Goal: Information Seeking & Learning: Learn about a topic

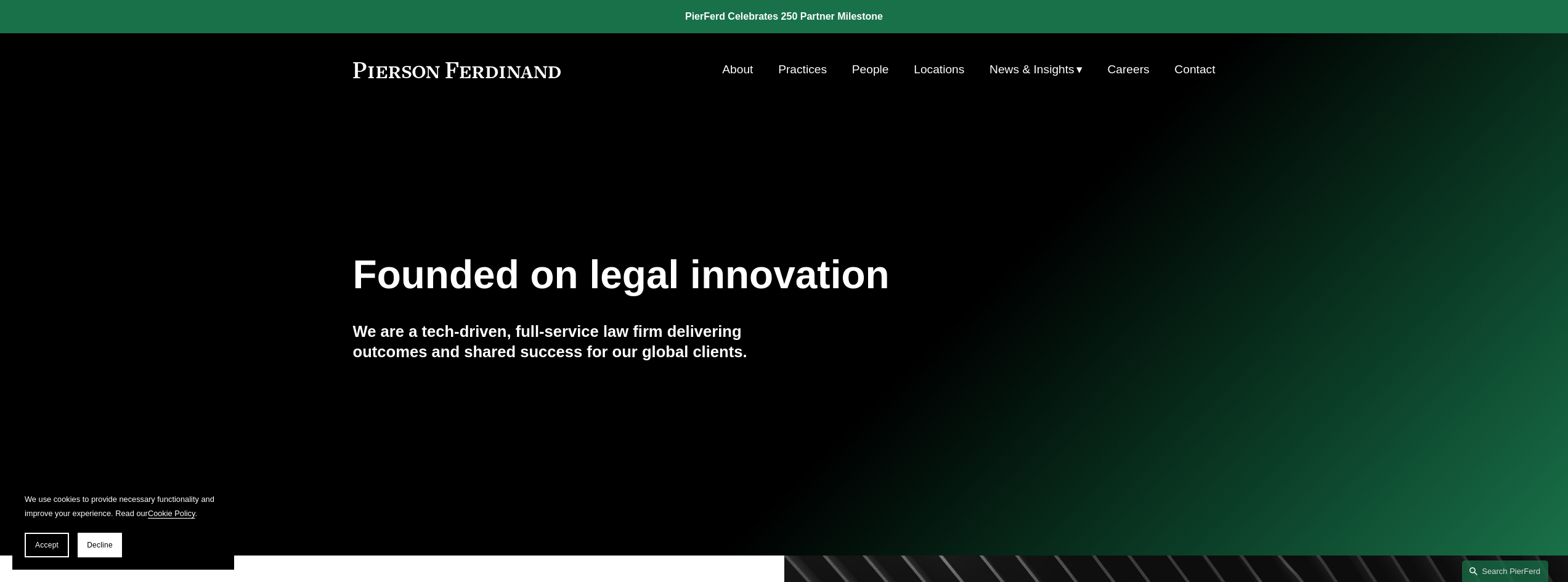
click at [865, 70] on link "People" at bounding box center [871, 69] width 37 height 23
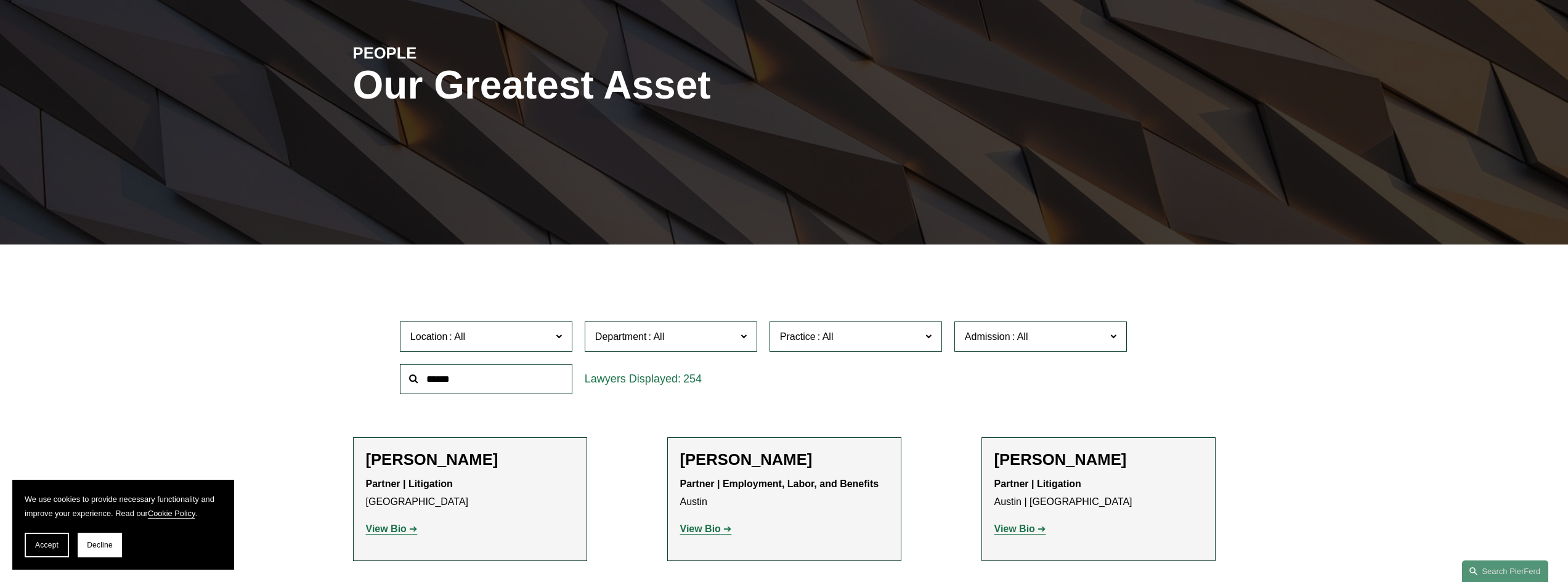
scroll to position [185, 0]
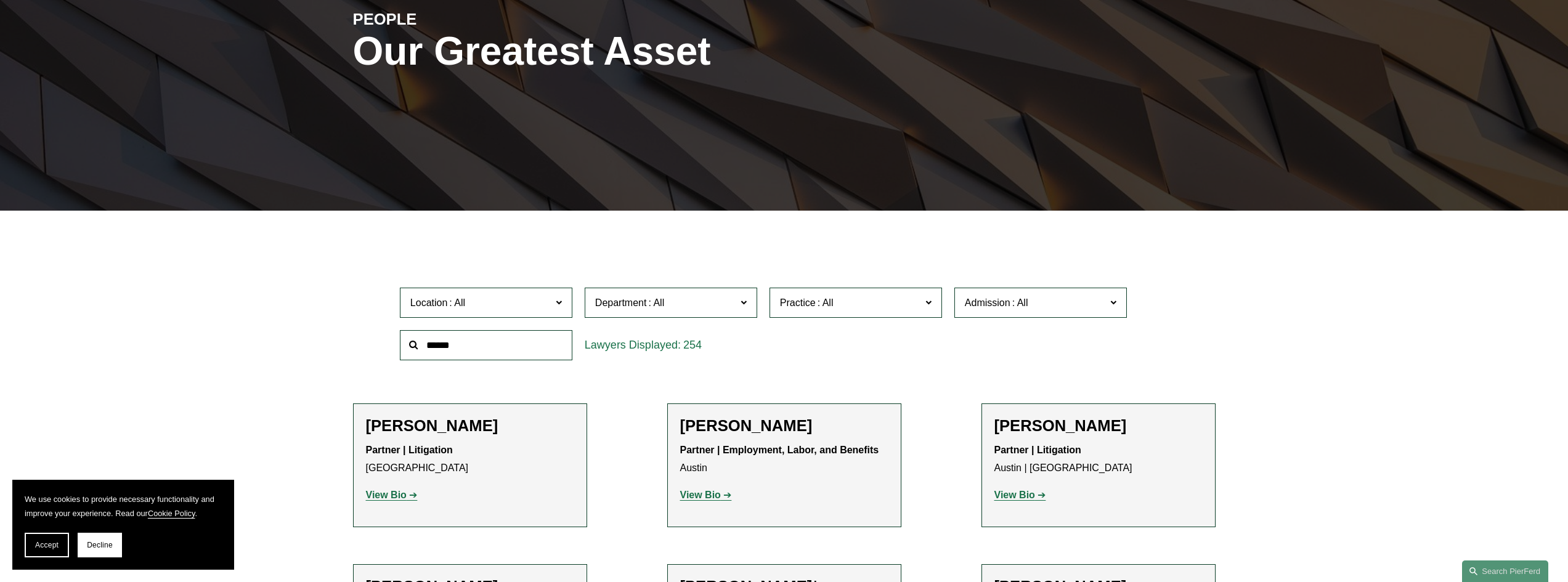
click at [477, 348] on input "text" at bounding box center [486, 345] width 173 height 30
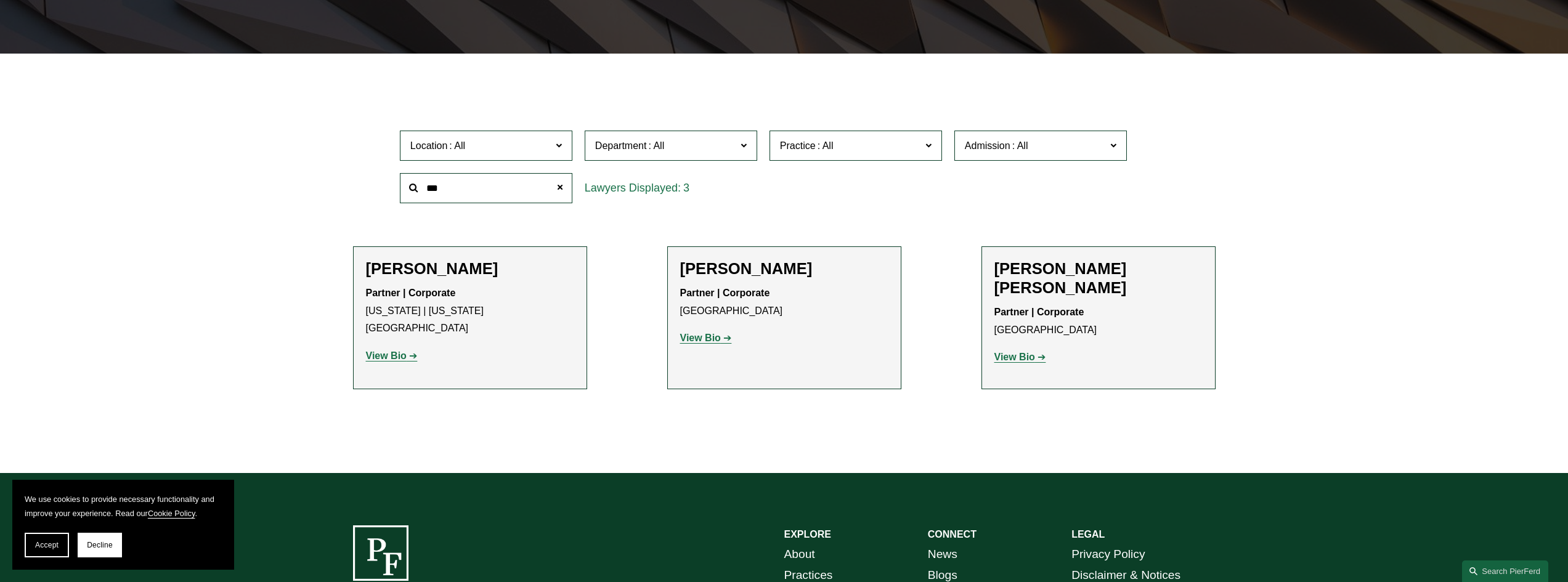
scroll to position [431, 0]
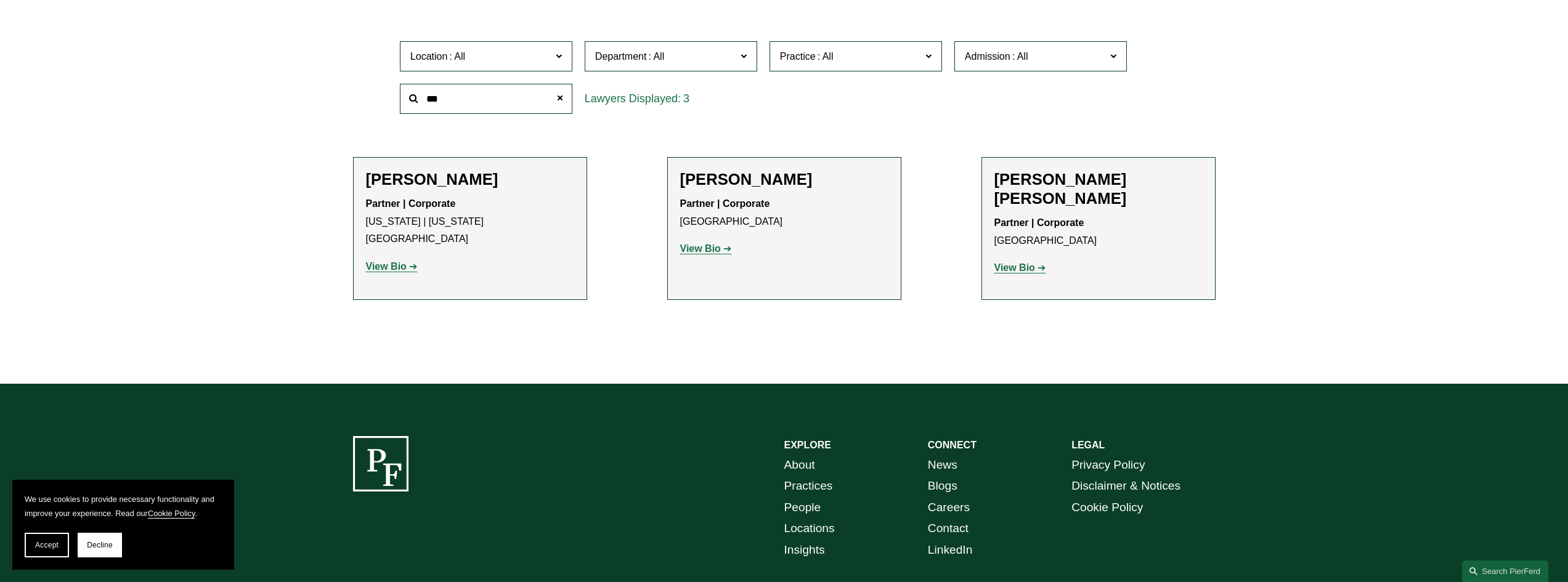
type input "***"
click at [709, 250] on strong "View Bio" at bounding box center [701, 248] width 41 height 10
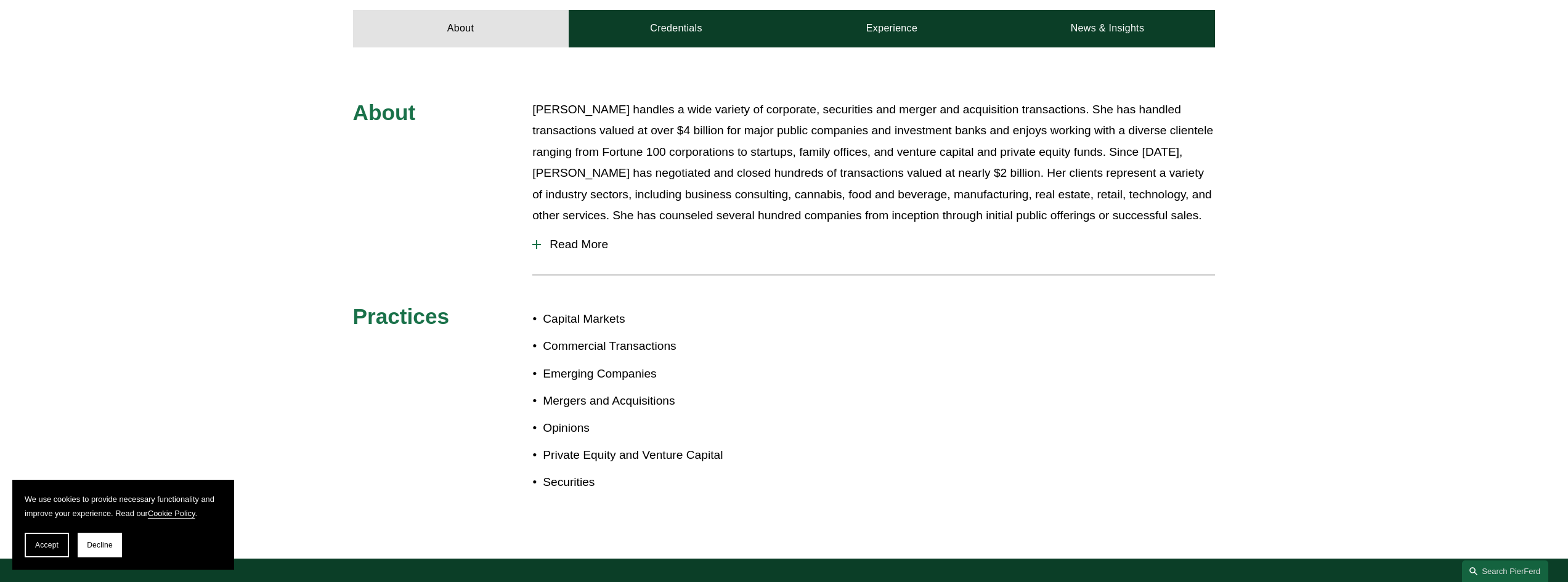
scroll to position [617, 0]
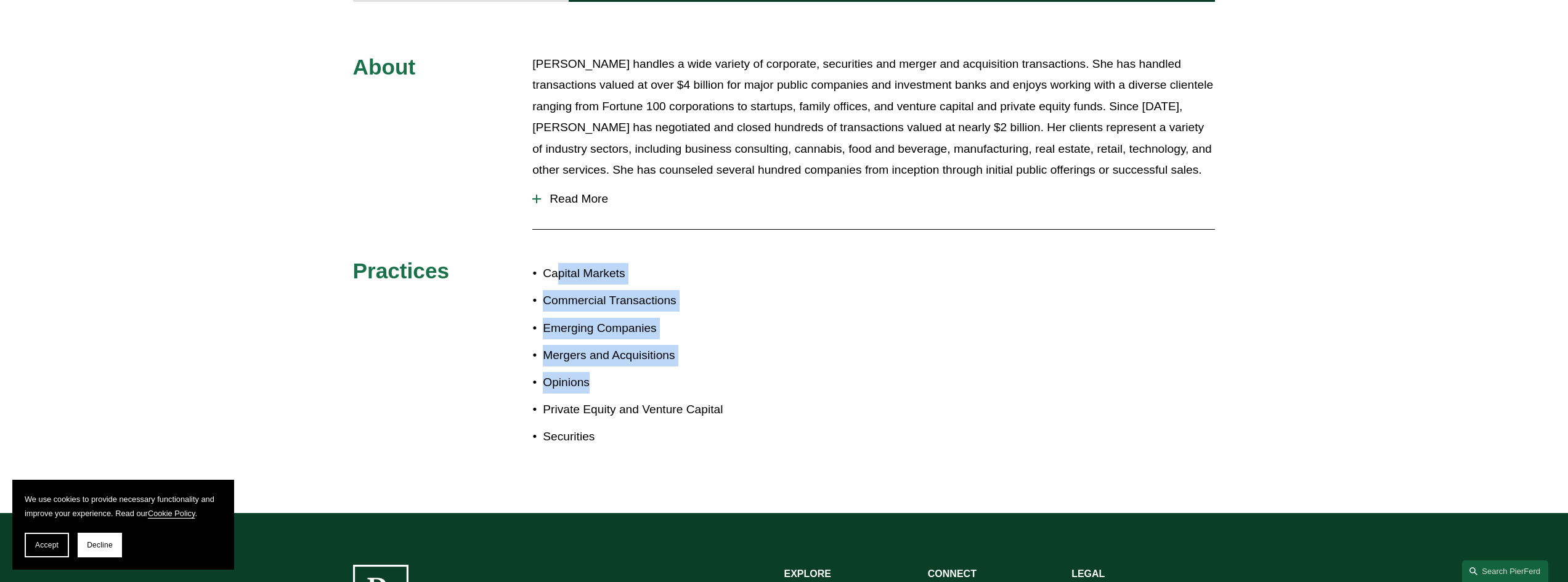
drag, startPoint x: 563, startPoint y: 255, endPoint x: 622, endPoint y: 373, distance: 131.9
click at [622, 373] on ul "Capital Markets Commercial Transactions Emerging Companies Mergers and Acquisit…" at bounding box center [659, 355] width 252 height 185
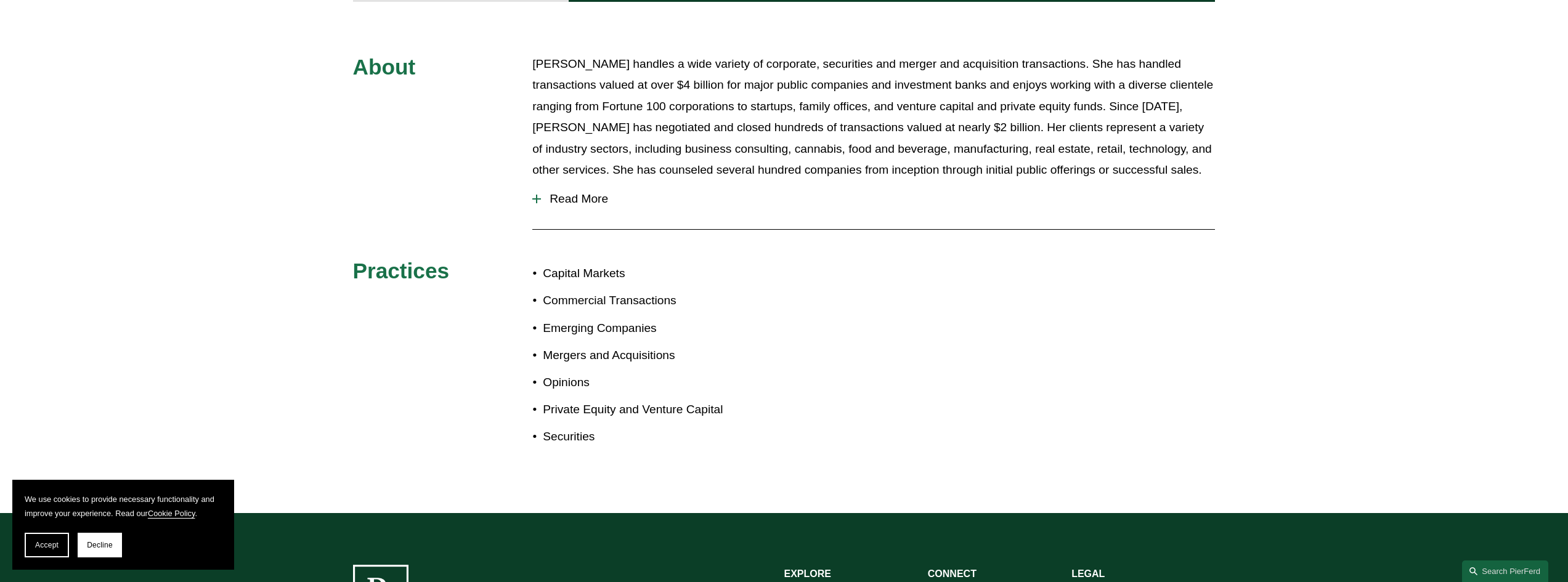
click at [637, 399] on p "Private Equity and Venture Capital" at bounding box center [663, 409] width 241 height 21
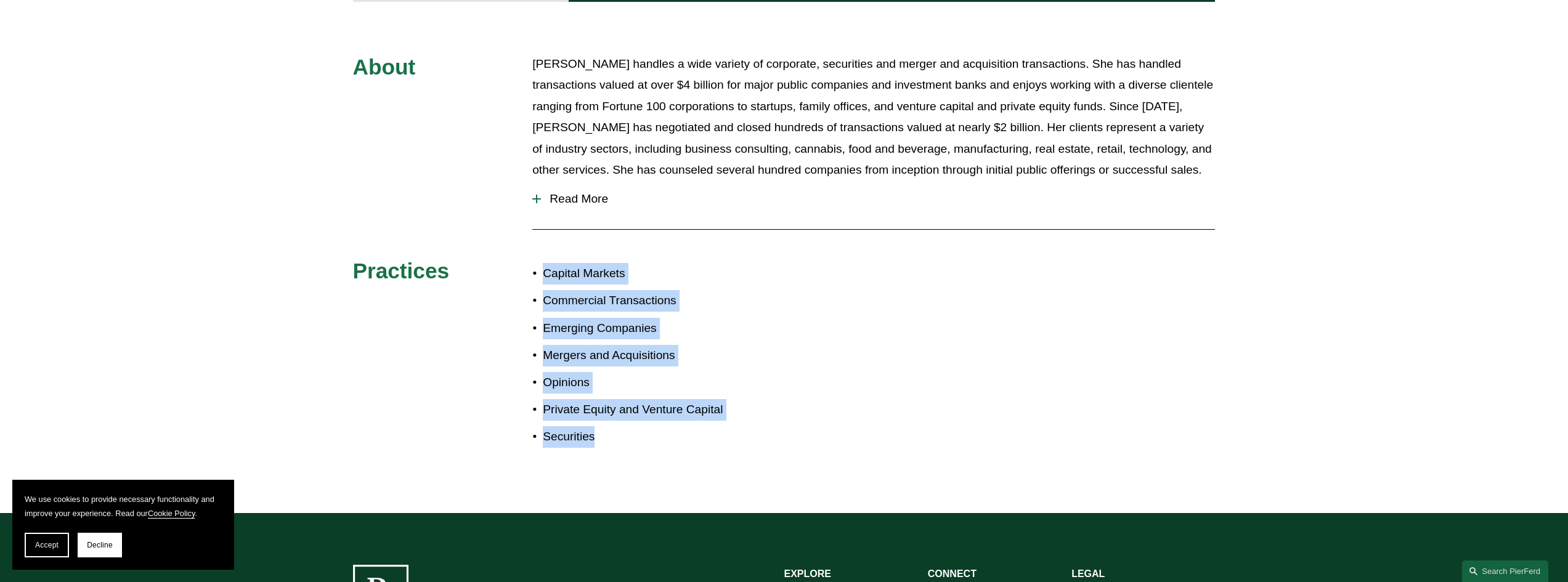
drag, startPoint x: 548, startPoint y: 258, endPoint x: 604, endPoint y: 417, distance: 168.6
click at [604, 417] on ul "Capital Markets Commercial Transactions Emerging Companies Mergers and Acquisit…" at bounding box center [659, 355] width 252 height 185
click at [647, 426] on p "Securities" at bounding box center [663, 436] width 241 height 21
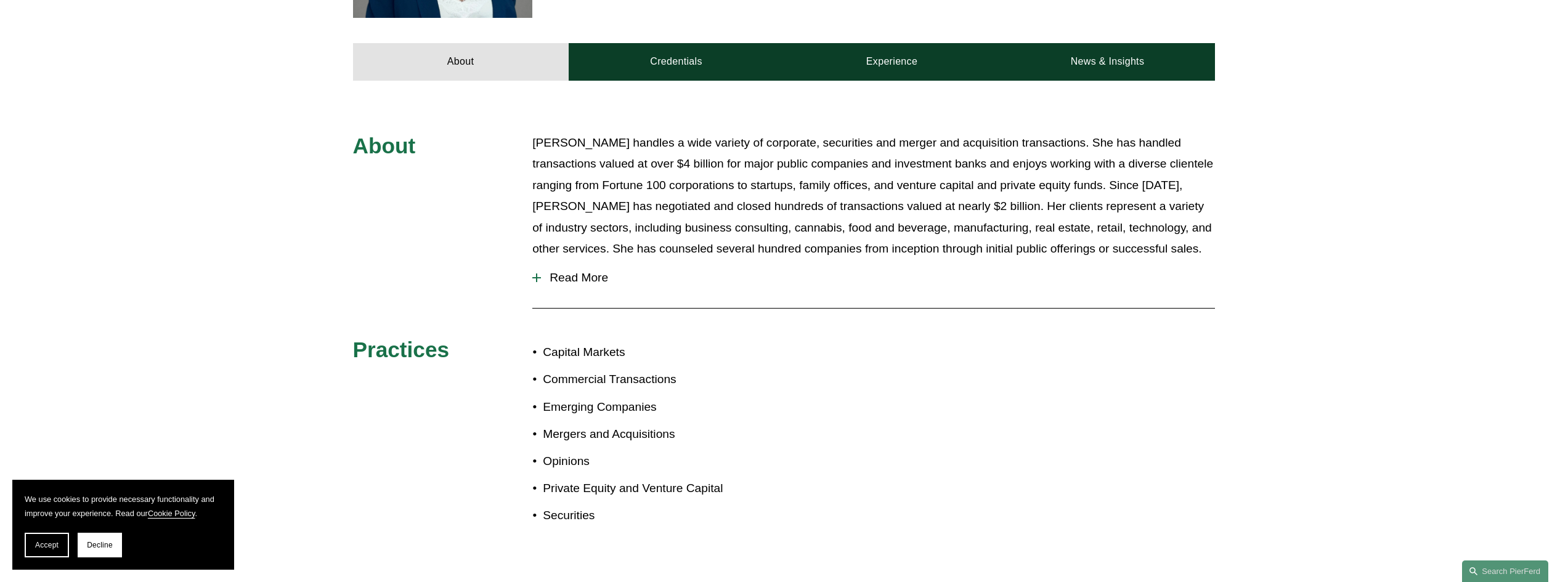
scroll to position [369, 0]
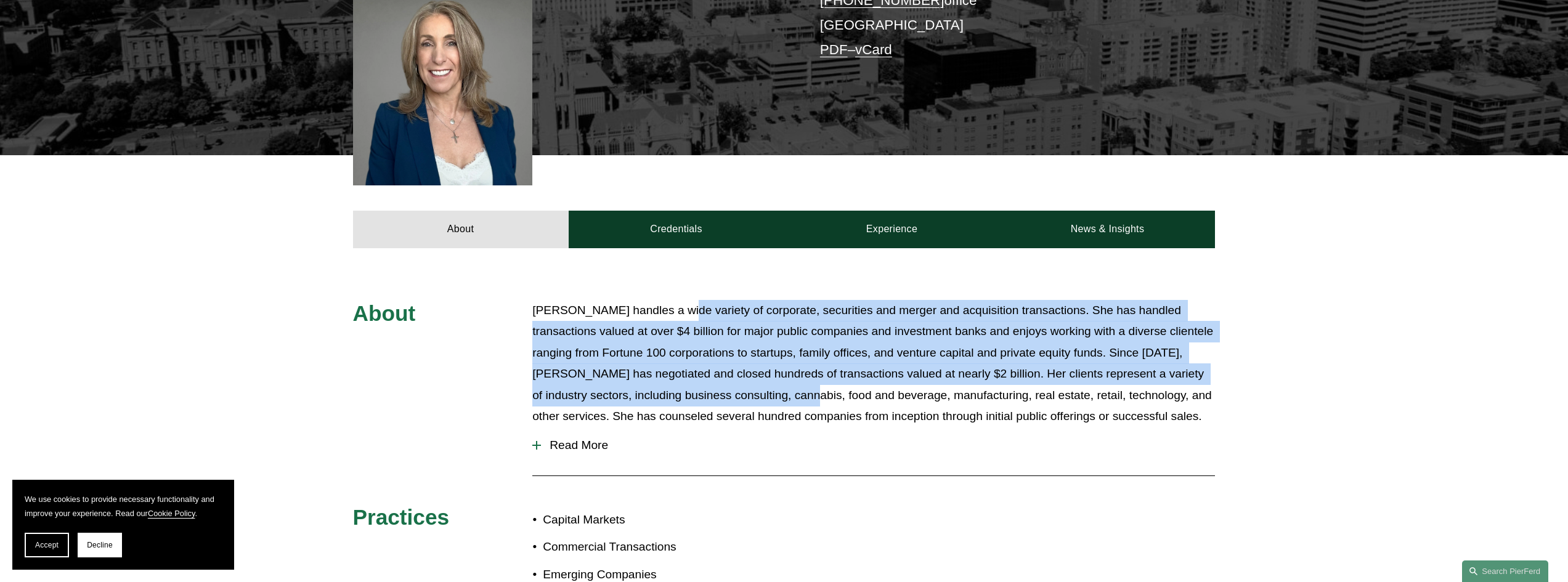
drag, startPoint x: 697, startPoint y: 299, endPoint x: 774, endPoint y: 367, distance: 102.7
click at [774, 367] on p "Julie Herzog handles a wide variety of corporate, securities and merger and acq…" at bounding box center [874, 364] width 683 height 128
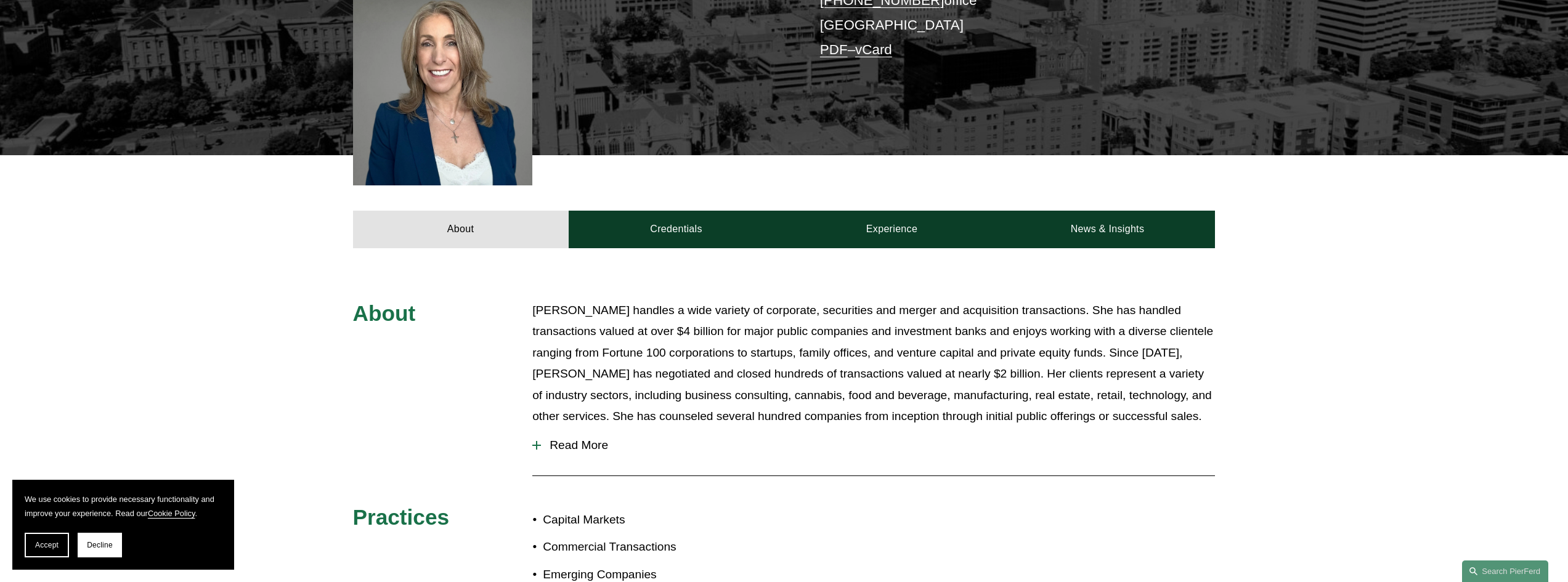
click at [862, 386] on p "Julie Herzog handles a wide variety of corporate, securities and merger and acq…" at bounding box center [874, 364] width 683 height 128
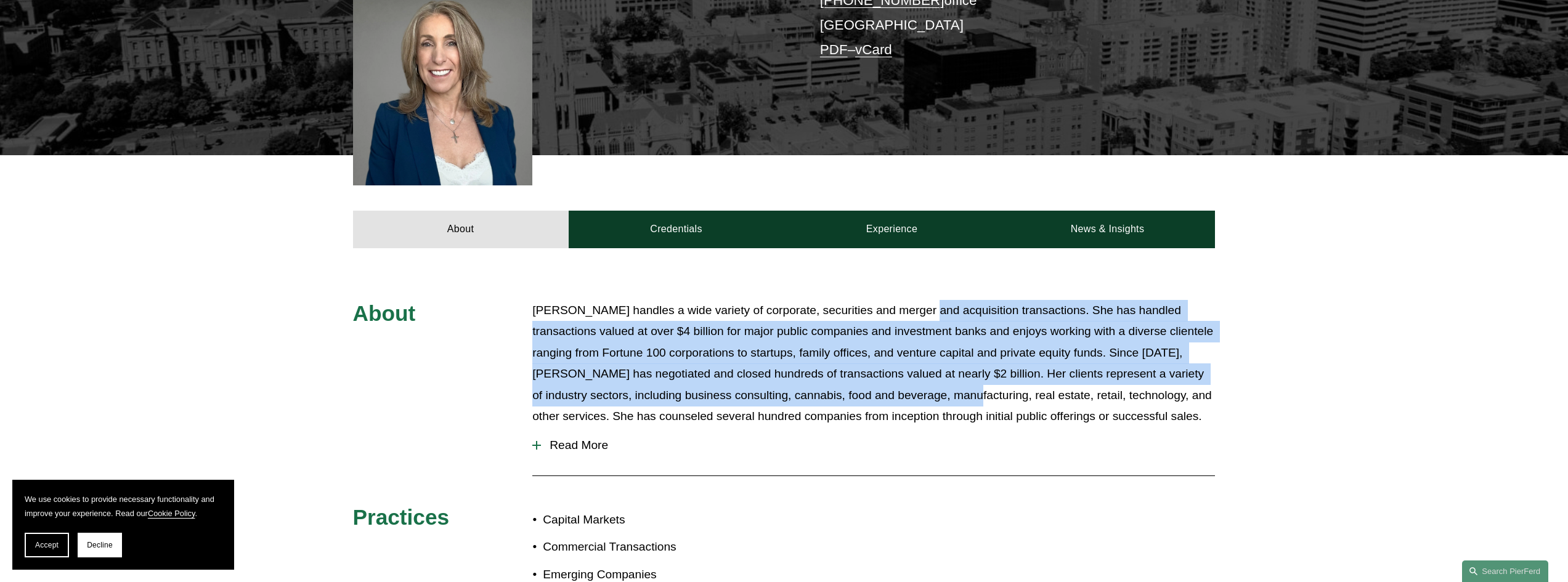
drag, startPoint x: 926, startPoint y: 320, endPoint x: 933, endPoint y: 375, distance: 55.4
click at [933, 375] on p "Julie Herzog handles a wide variety of corporate, securities and merger and acq…" at bounding box center [874, 364] width 683 height 128
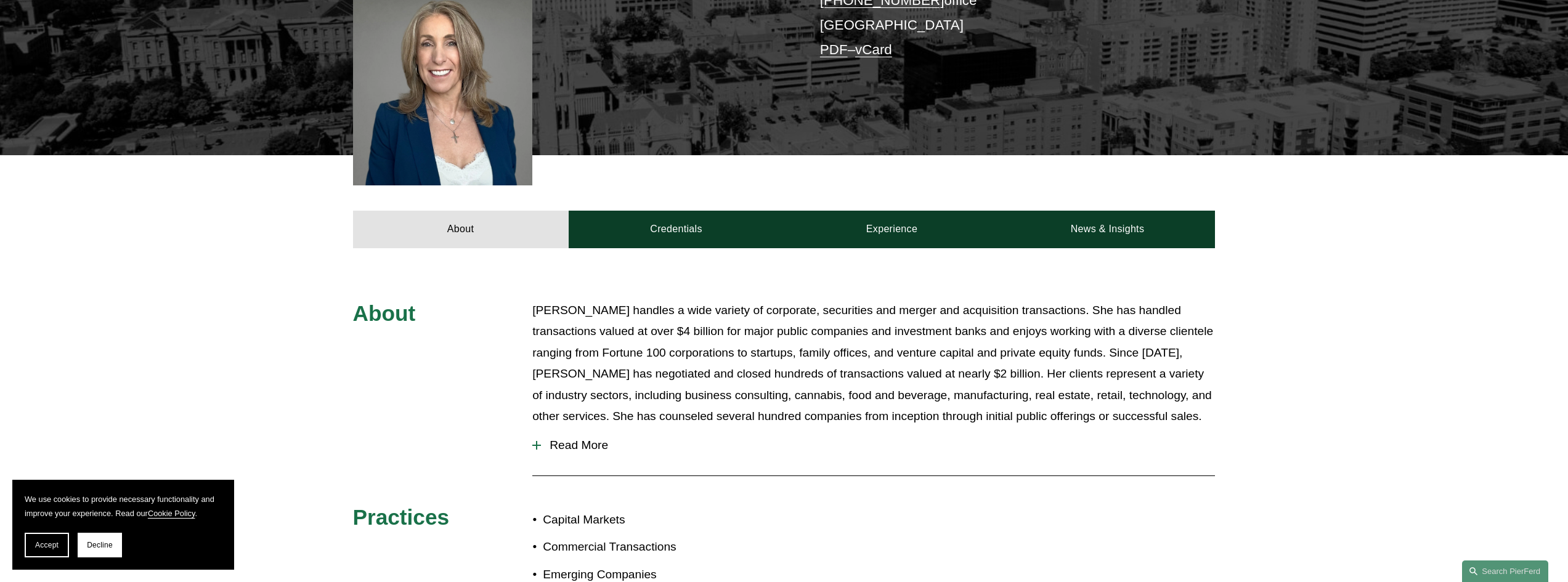
click at [981, 395] on p "Julie Herzog handles a wide variety of corporate, securities and merger and acq…" at bounding box center [874, 364] width 683 height 128
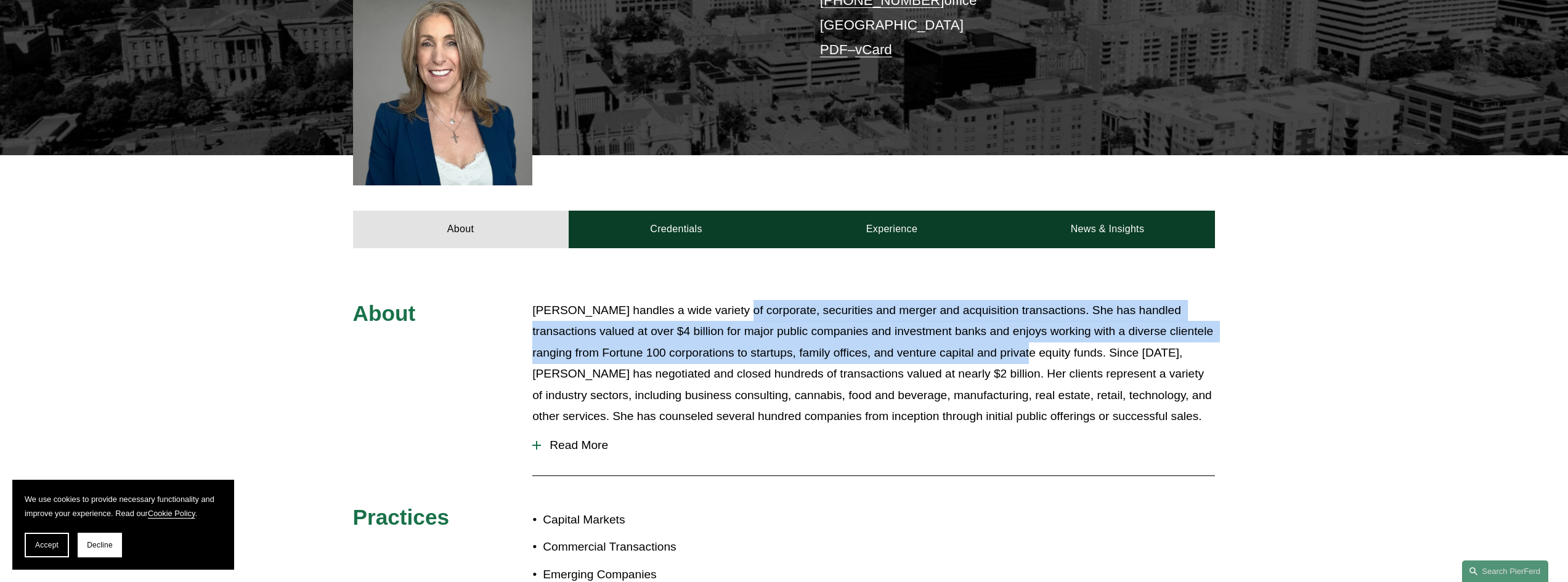
drag, startPoint x: 729, startPoint y: 299, endPoint x: 1038, endPoint y: 326, distance: 310.2
click at [1038, 326] on p "Julie Herzog handles a wide variety of corporate, securities and merger and acq…" at bounding box center [874, 364] width 683 height 128
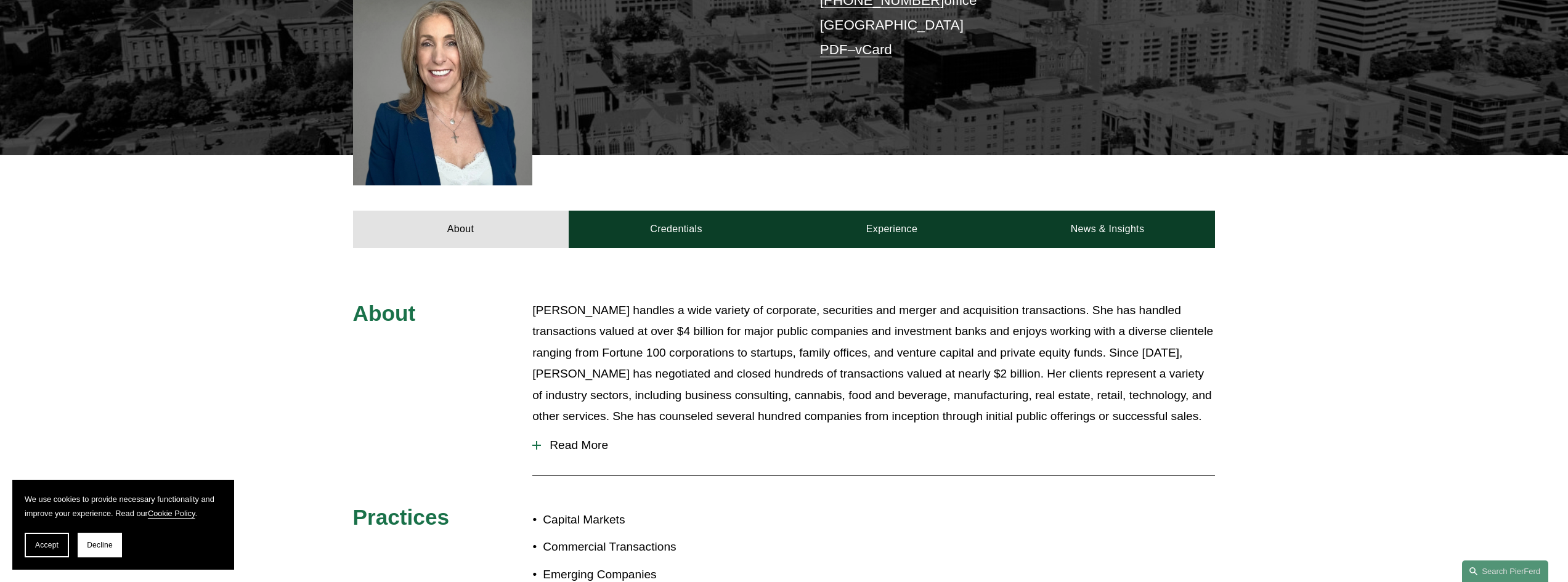
click at [747, 346] on p "Julie Herzog handles a wide variety of corporate, securities and merger and acq…" at bounding box center [874, 364] width 683 height 128
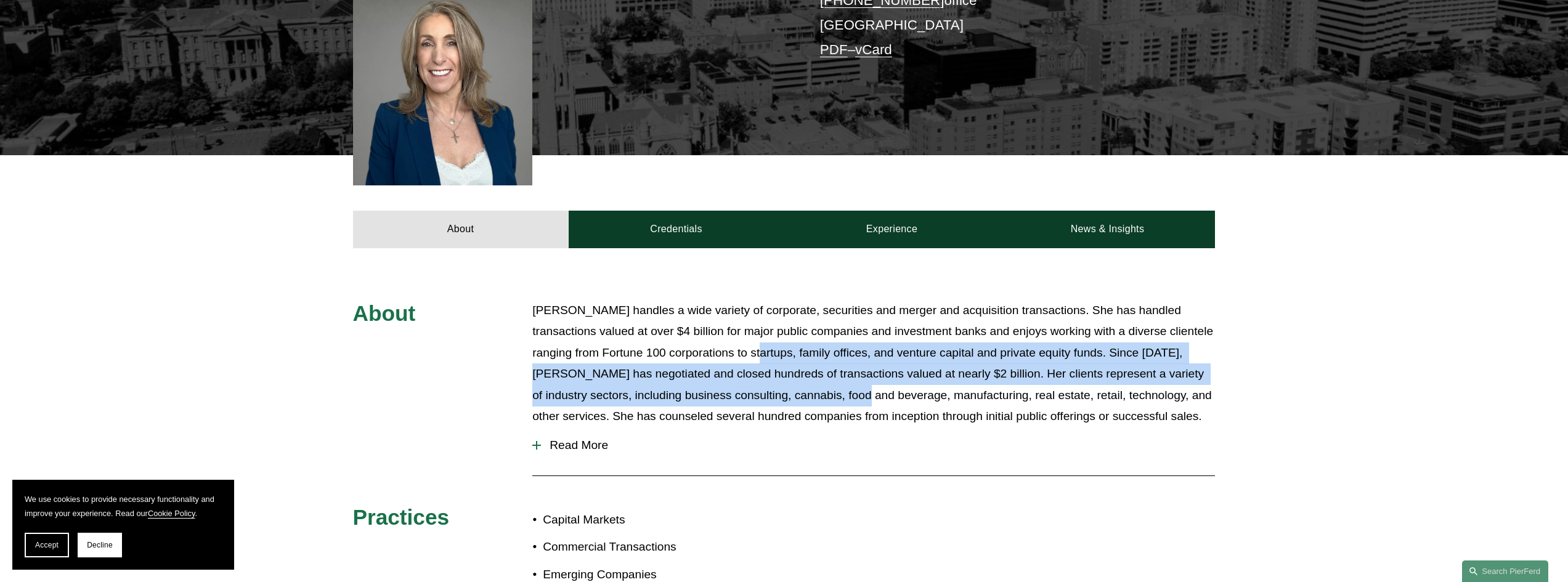
drag, startPoint x: 779, startPoint y: 339, endPoint x: 831, endPoint y: 370, distance: 60.5
click at [831, 370] on p "Julie Herzog handles a wide variety of corporate, securities and merger and acq…" at bounding box center [874, 364] width 683 height 128
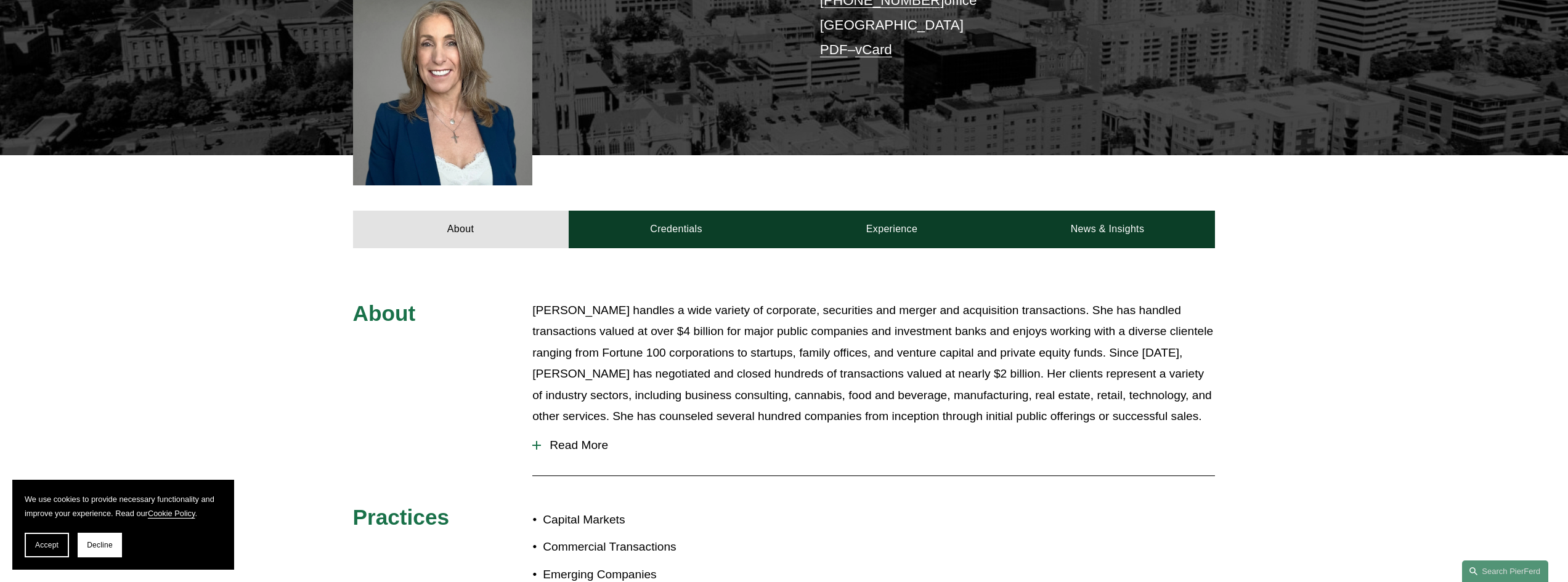
click at [907, 383] on p "Julie Herzog handles a wide variety of corporate, securities and merger and acq…" at bounding box center [874, 364] width 683 height 128
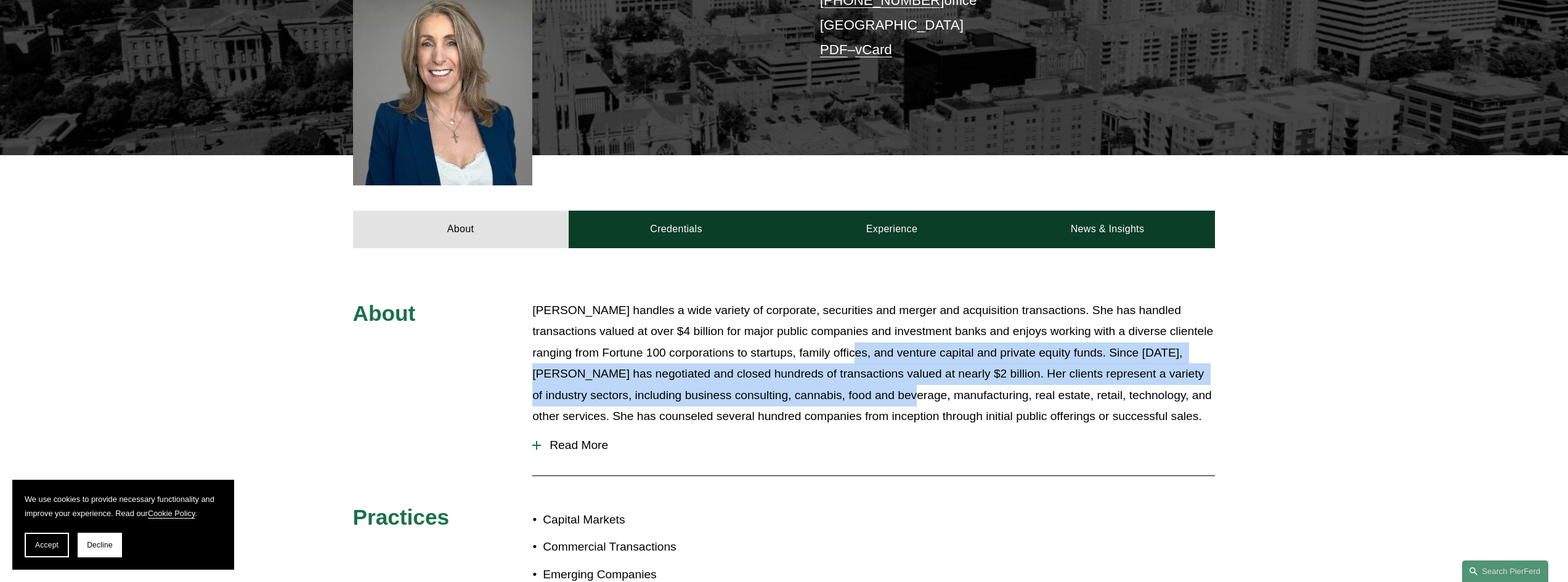
drag, startPoint x: 860, startPoint y: 333, endPoint x: 879, endPoint y: 377, distance: 47.9
click at [879, 377] on p "Julie Herzog handles a wide variety of corporate, securities and merger and acq…" at bounding box center [874, 364] width 683 height 128
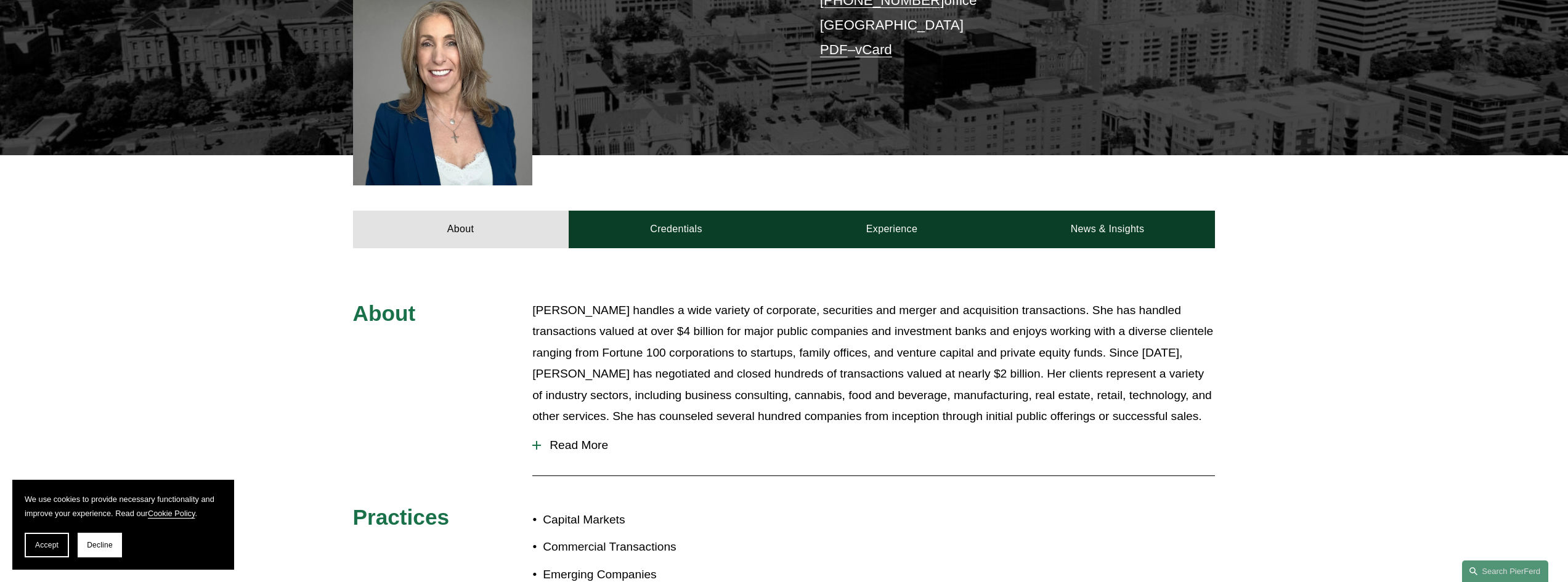
click at [942, 388] on p "Julie Herzog handles a wide variety of corporate, securities and merger and acq…" at bounding box center [874, 364] width 683 height 128
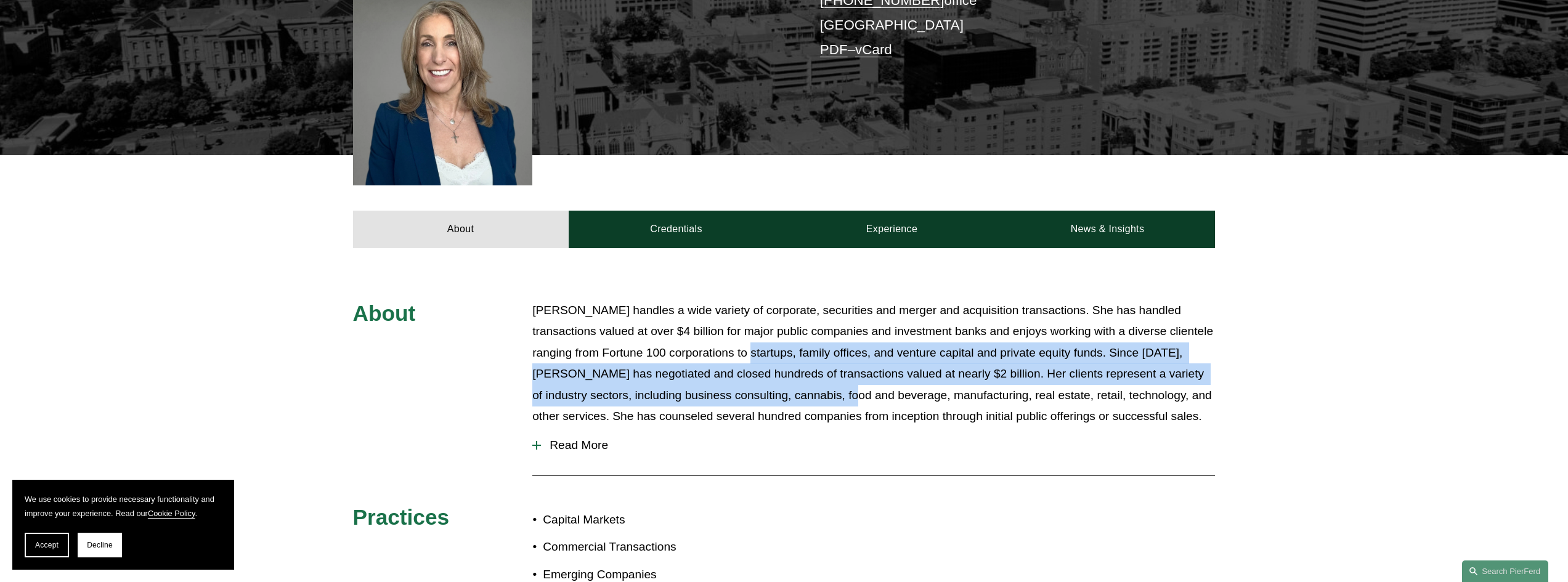
drag, startPoint x: 776, startPoint y: 347, endPoint x: 818, endPoint y: 374, distance: 49.9
click at [818, 374] on p "Julie Herzog handles a wide variety of corporate, securities and merger and acq…" at bounding box center [874, 364] width 683 height 128
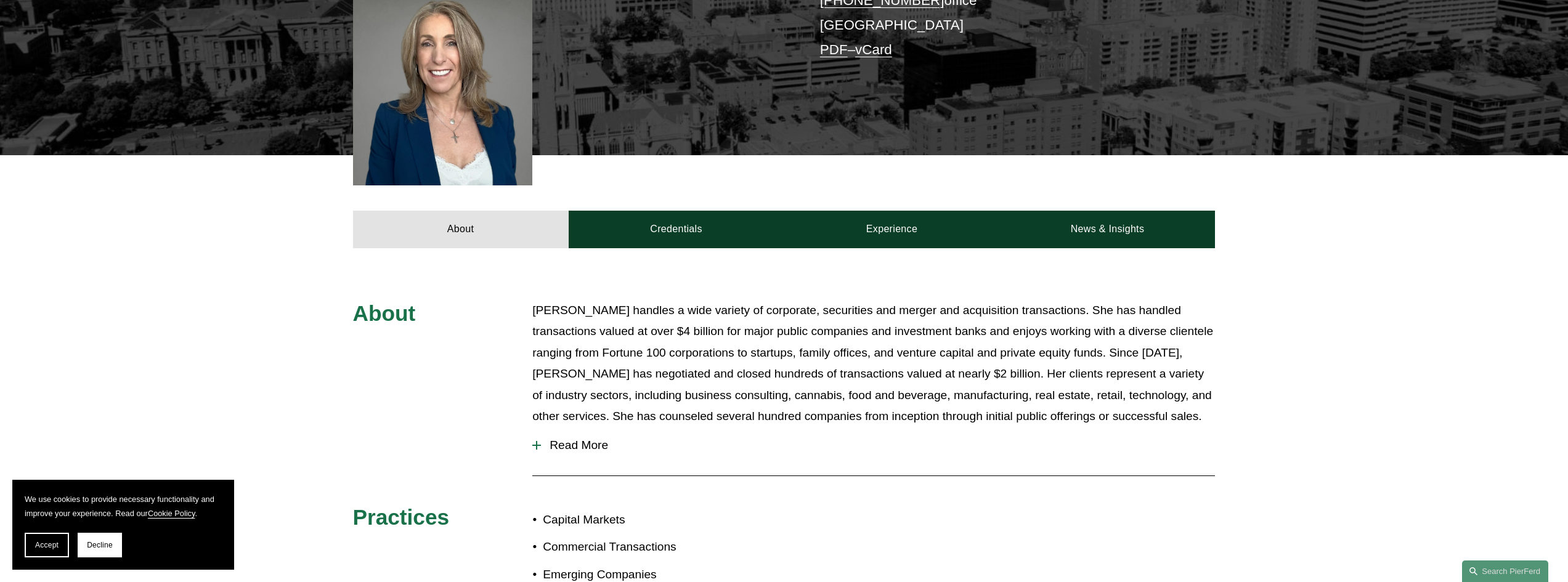
click at [884, 381] on p "Julie Herzog handles a wide variety of corporate, securities and merger and acq…" at bounding box center [874, 364] width 683 height 128
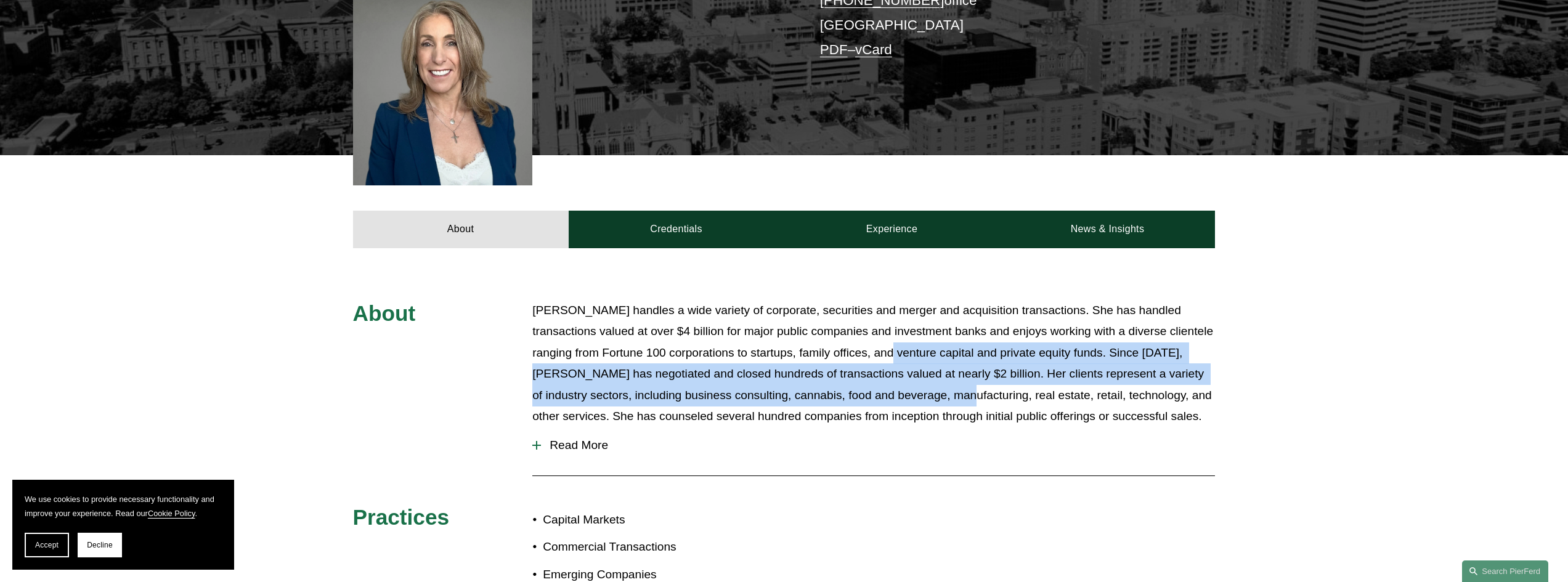
drag, startPoint x: 896, startPoint y: 339, endPoint x: 931, endPoint y: 375, distance: 50.2
click at [931, 375] on p "Julie Herzog handles a wide variety of corporate, securities and merger and acq…" at bounding box center [874, 364] width 683 height 128
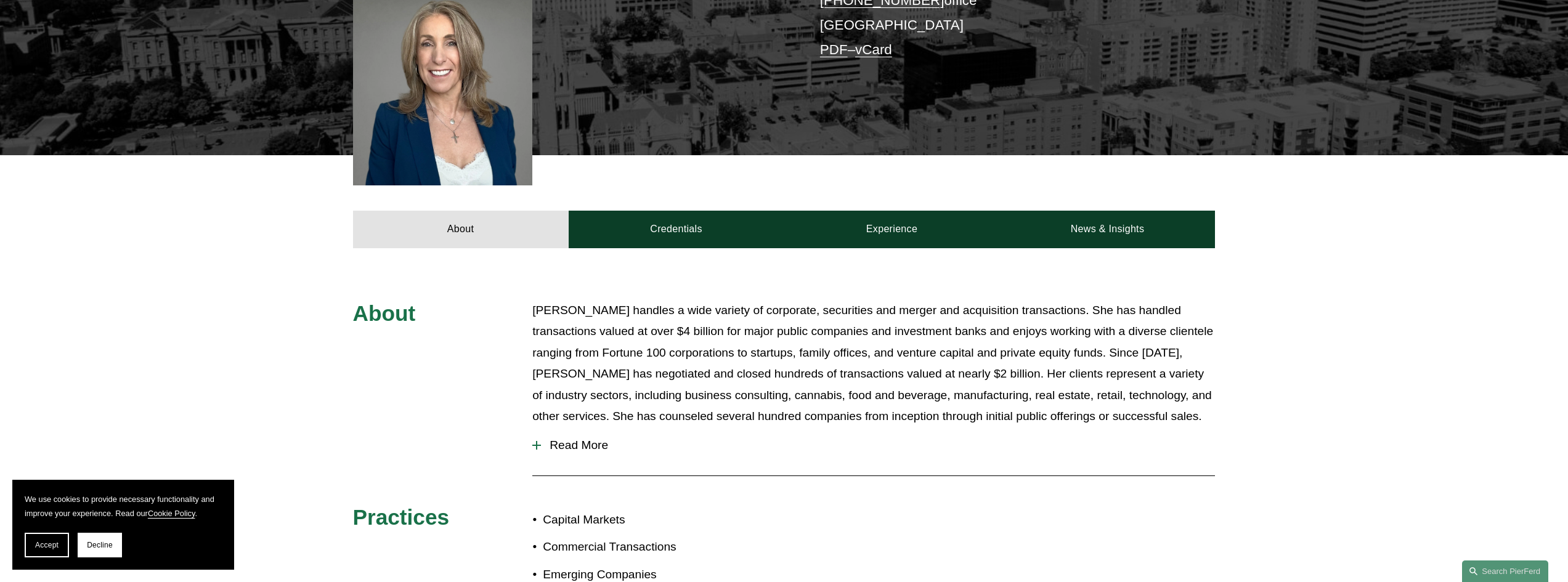
click at [982, 381] on p "Julie Herzog handles a wide variety of corporate, securities and merger and acq…" at bounding box center [874, 364] width 683 height 128
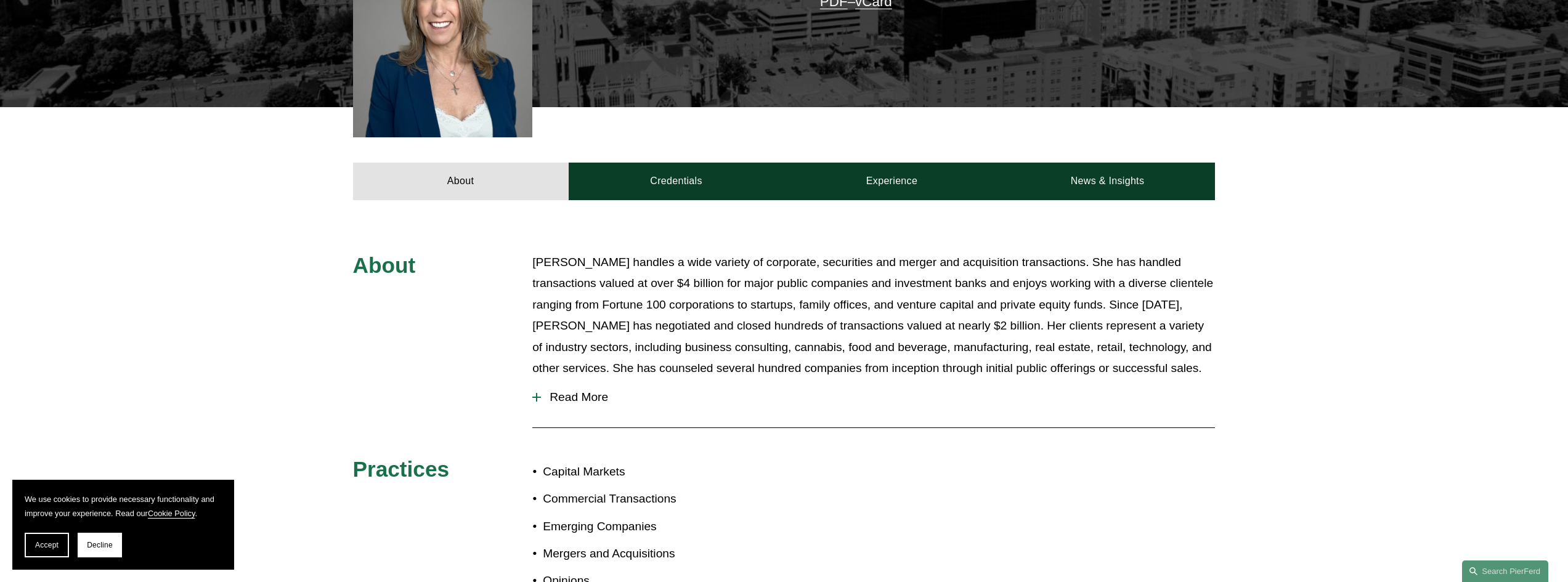
scroll to position [431, 0]
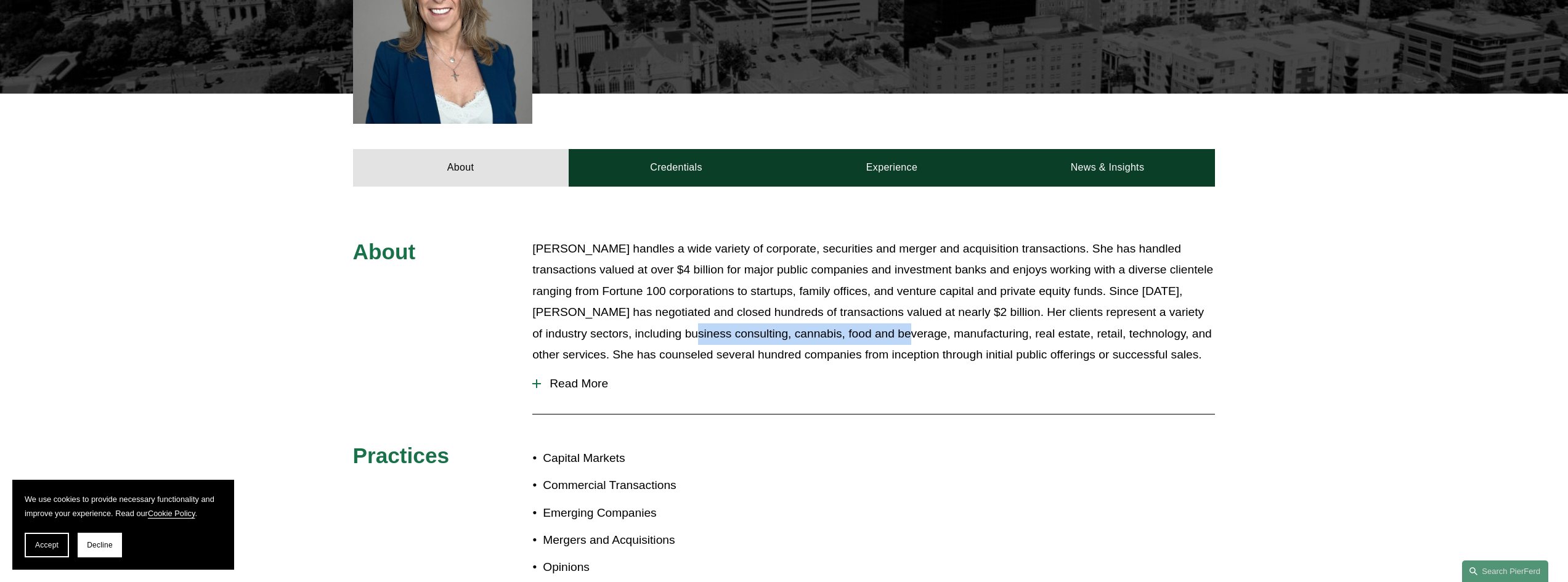
drag, startPoint x: 660, startPoint y: 311, endPoint x: 873, endPoint y: 315, distance: 213.0
click at [873, 315] on p "Julie Herzog handles a wide variety of corporate, securities and merger and acq…" at bounding box center [874, 302] width 683 height 128
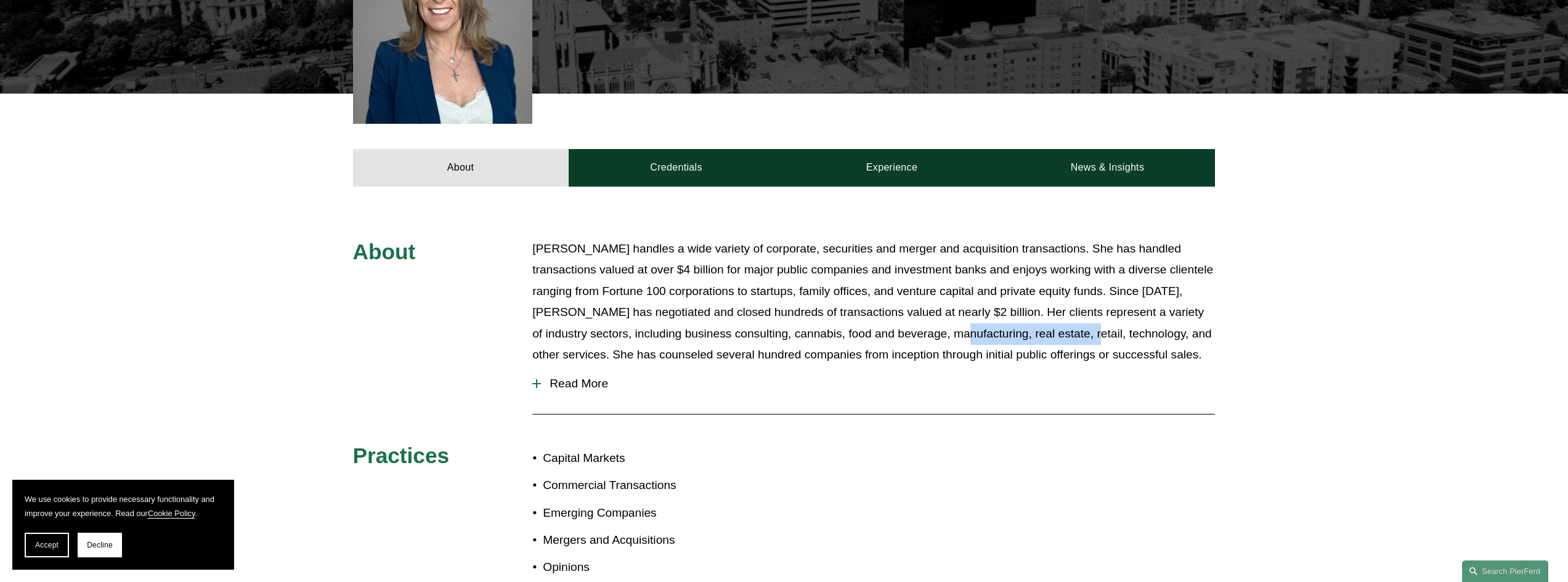
drag, startPoint x: 925, startPoint y: 311, endPoint x: 1050, endPoint y: 313, distance: 125.0
click at [1050, 313] on p "Julie Herzog handles a wide variety of corporate, securities and merger and acq…" at bounding box center [874, 302] width 683 height 128
click at [1132, 312] on p "Julie Herzog handles a wide variety of corporate, securities and merger and acq…" at bounding box center [874, 302] width 683 height 128
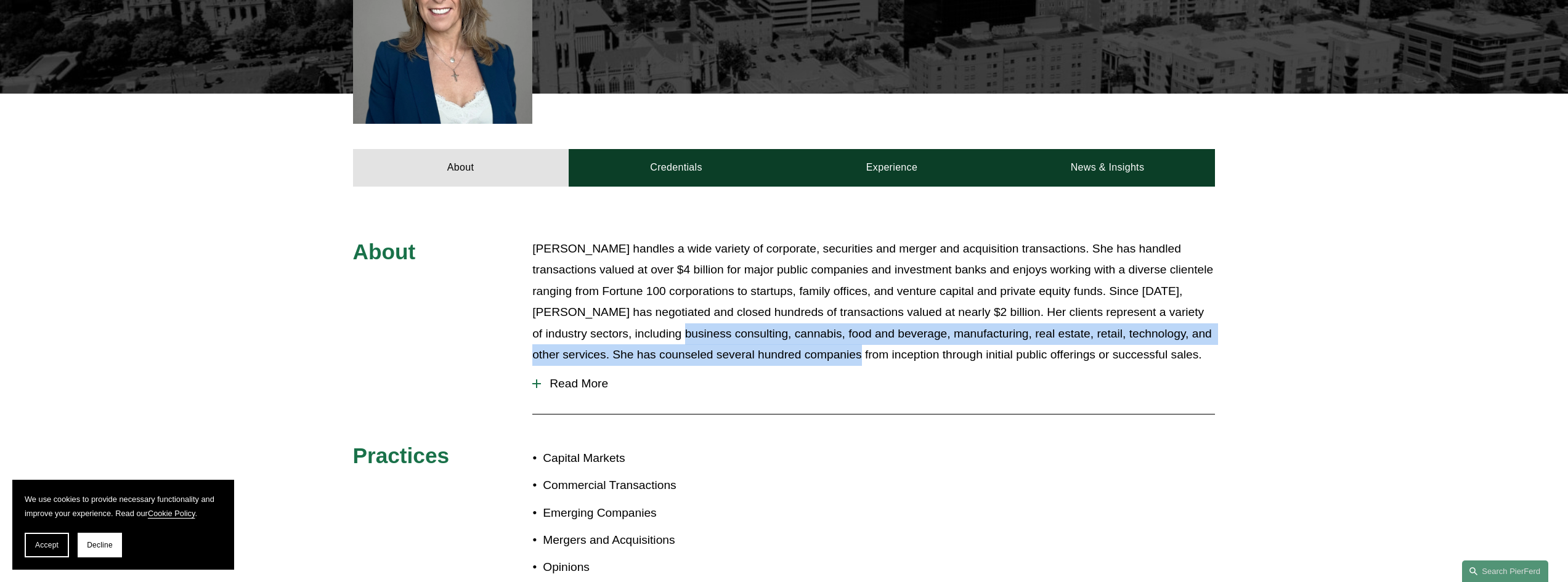
drag, startPoint x: 777, startPoint y: 333, endPoint x: 817, endPoint y: 335, distance: 40.0
click at [817, 335] on p "Julie Herzog handles a wide variety of corporate, securities and merger and acq…" at bounding box center [874, 302] width 683 height 128
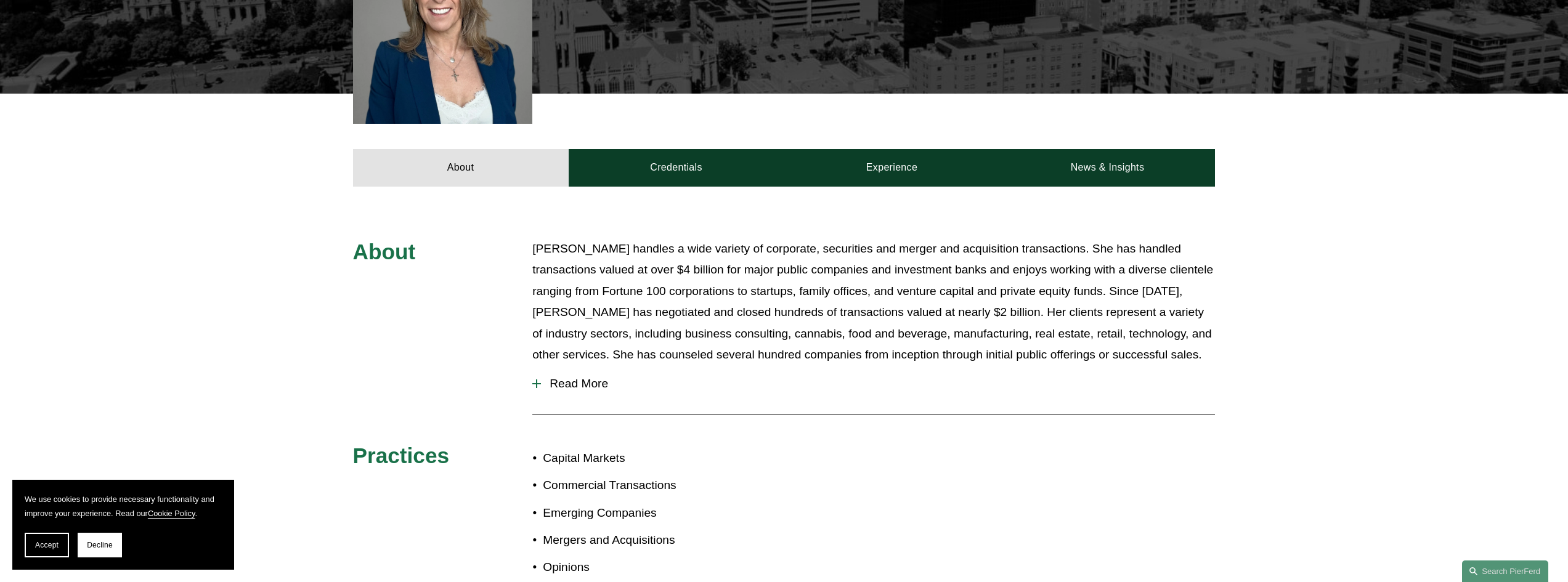
click at [898, 335] on p "Julie Herzog handles a wide variety of corporate, securities and merger and acq…" at bounding box center [874, 302] width 683 height 128
click at [567, 377] on span "Read More" at bounding box center [878, 383] width 674 height 14
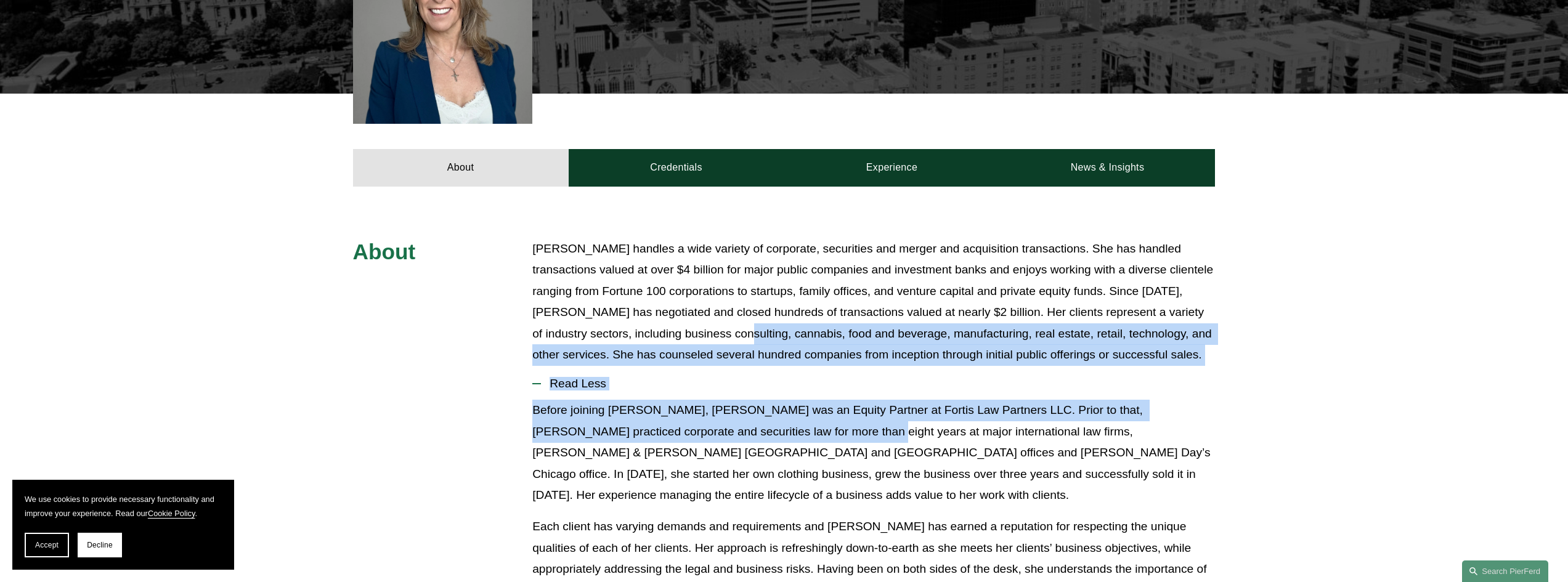
drag, startPoint x: 724, startPoint y: 341, endPoint x: 766, endPoint y: 409, distance: 79.9
click at [766, 409] on div "About Julie Herzog handles a wide variety of corporate, securities and merger a…" at bounding box center [784, 546] width 1568 height 614
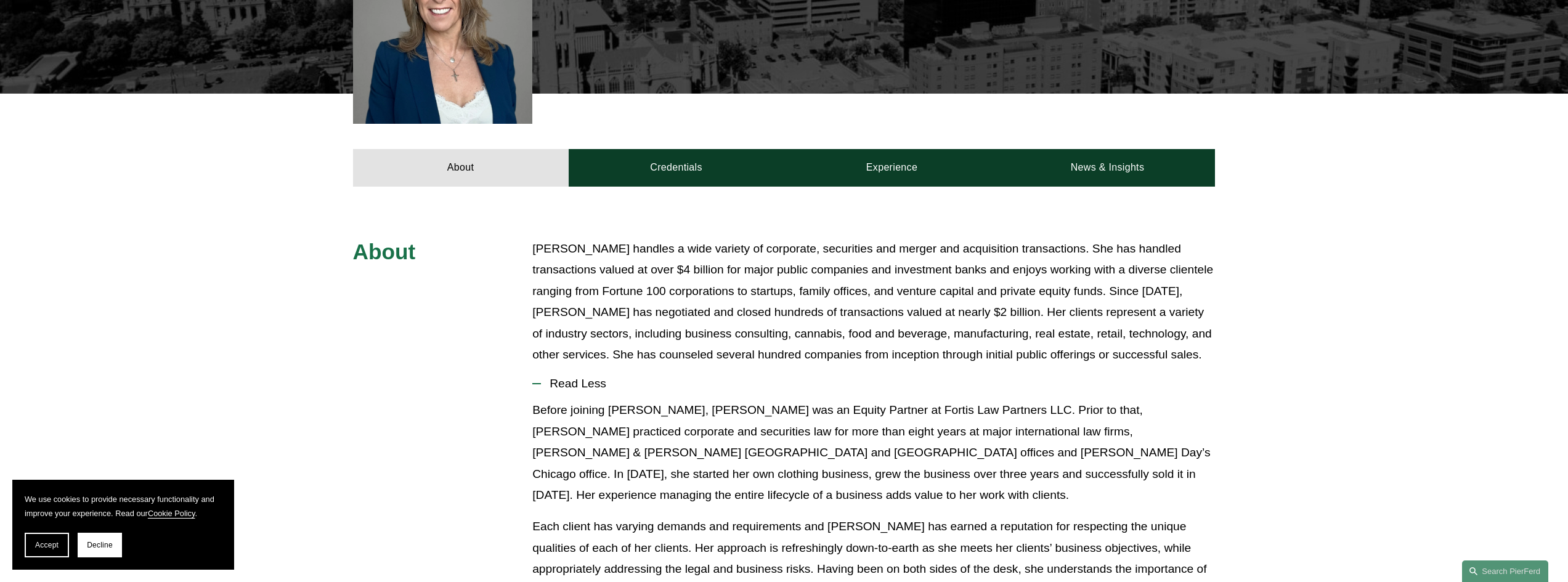
click at [853, 438] on p "Before joining Pierson Ferdinand, Julie was an Equity Partner at Fortis Law Par…" at bounding box center [874, 453] width 683 height 106
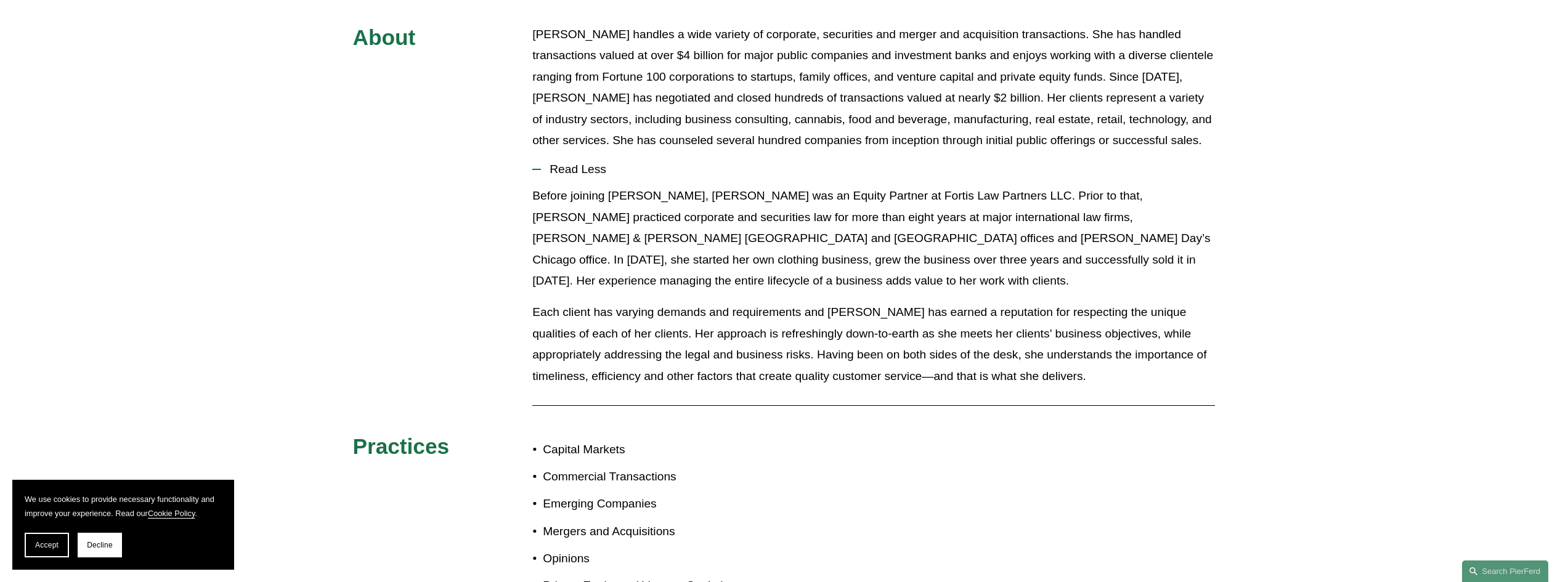
scroll to position [678, 0]
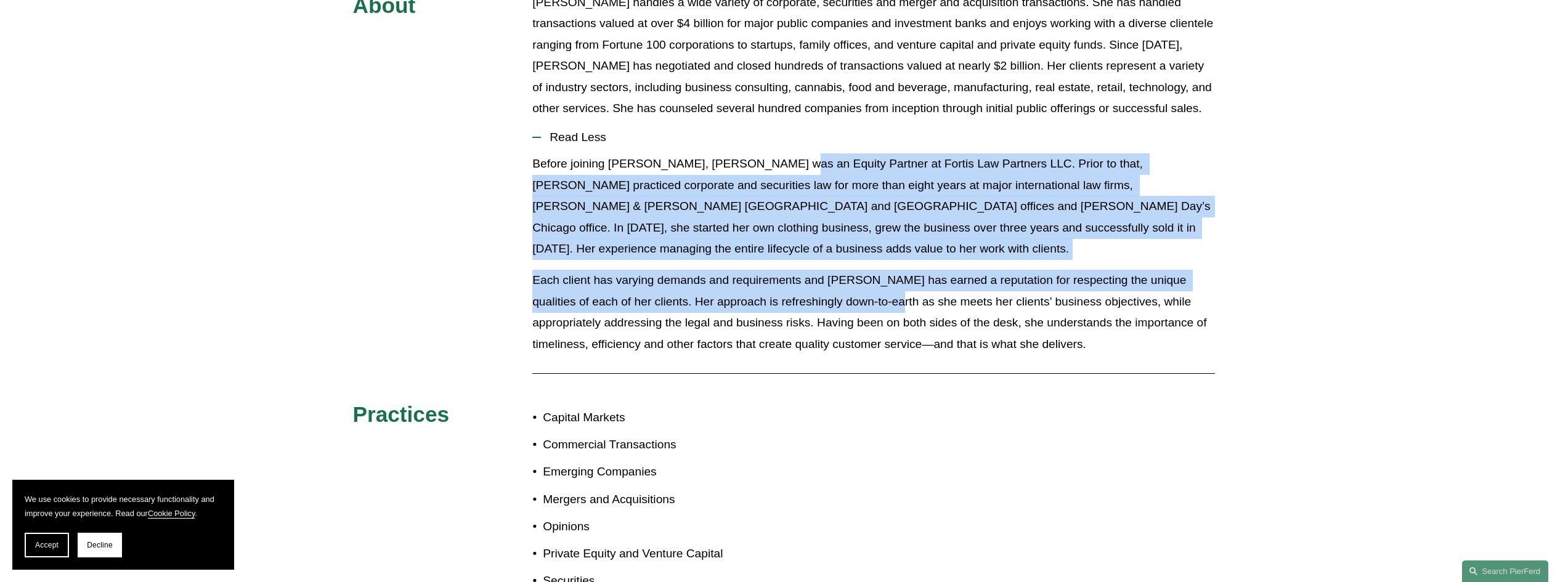
drag, startPoint x: 771, startPoint y: 151, endPoint x: 853, endPoint y: 264, distance: 139.6
click at [853, 264] on div "Before joining Pierson Ferdinand, Julie was an Equity Partner at Fortis Law Par…" at bounding box center [874, 259] width 683 height 211
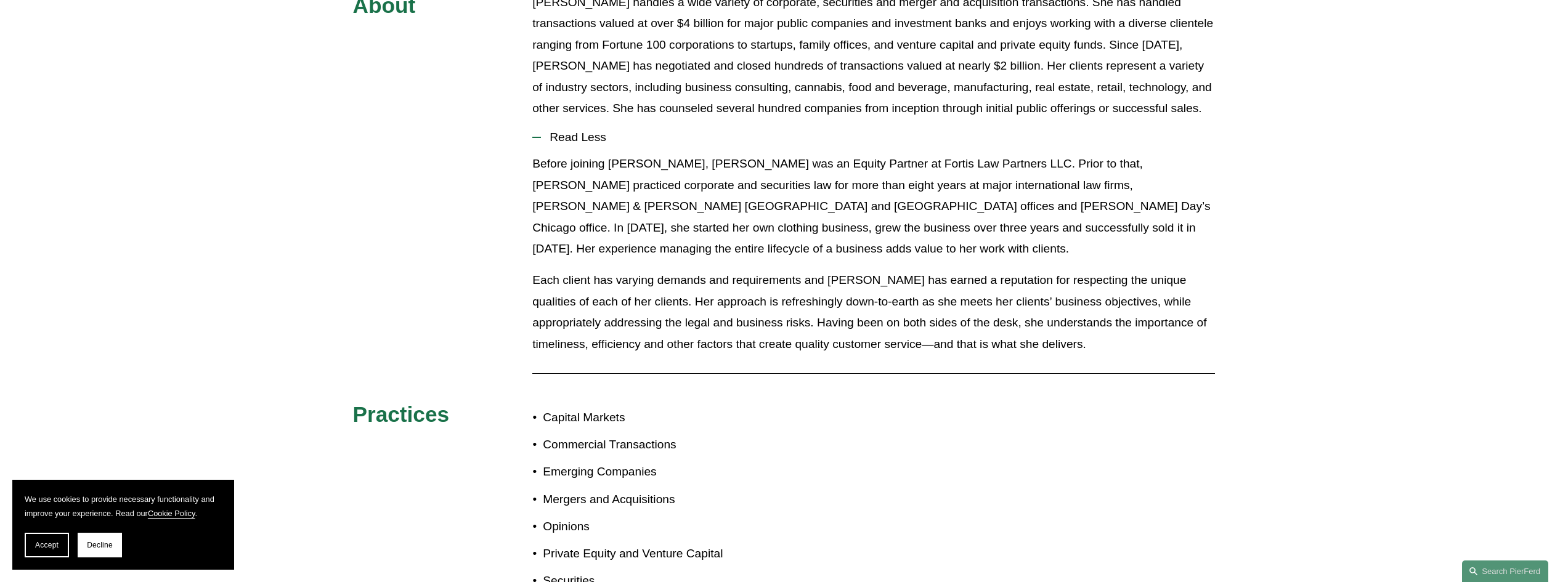
click at [909, 286] on p "Each client has varying demands and requirements and Julie has earned a reputat…" at bounding box center [874, 312] width 683 height 85
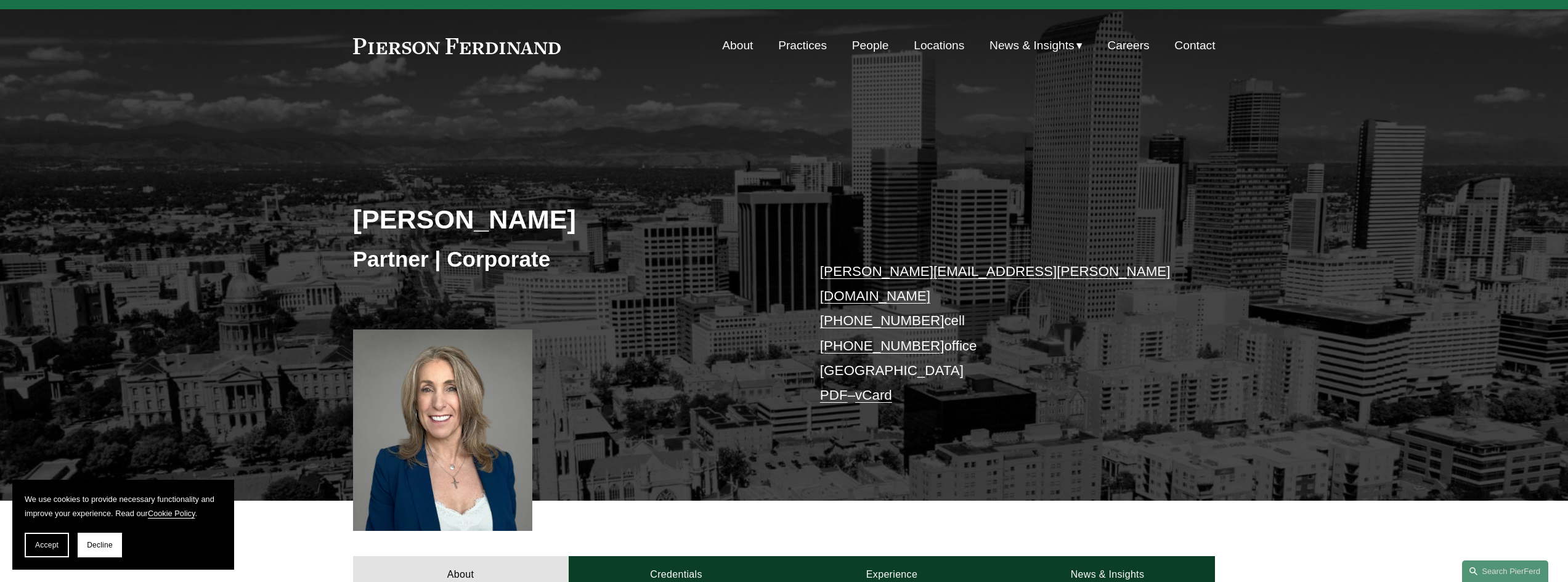
scroll to position [0, 0]
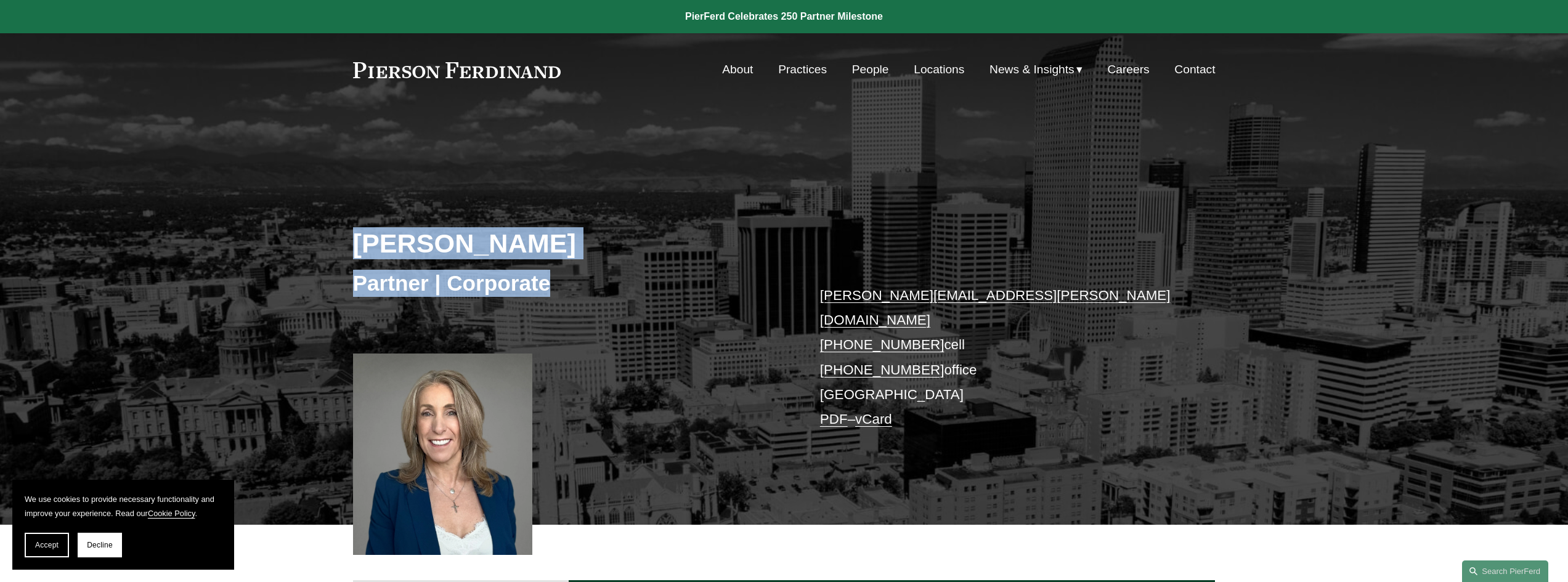
drag, startPoint x: 355, startPoint y: 239, endPoint x: 561, endPoint y: 269, distance: 208.2
click at [561, 269] on div "Julie Herzog Partner | Corporate julie.herzog@pierferd.com +1.303.246.4189 cell…" at bounding box center [784, 340] width 1568 height 371
click at [509, 277] on h3 "Partner | Corporate" at bounding box center [569, 283] width 431 height 27
